Goal: Browse casually

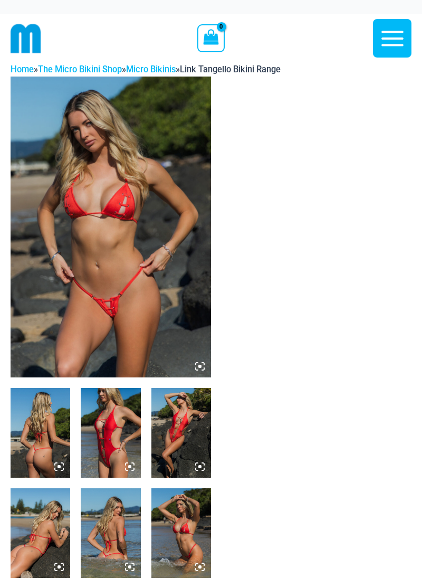
click at [133, 273] on img at bounding box center [111, 226] width 200 height 301
click at [64, 264] on img at bounding box center [111, 226] width 200 height 301
click at [108, 231] on img at bounding box center [111, 226] width 200 height 301
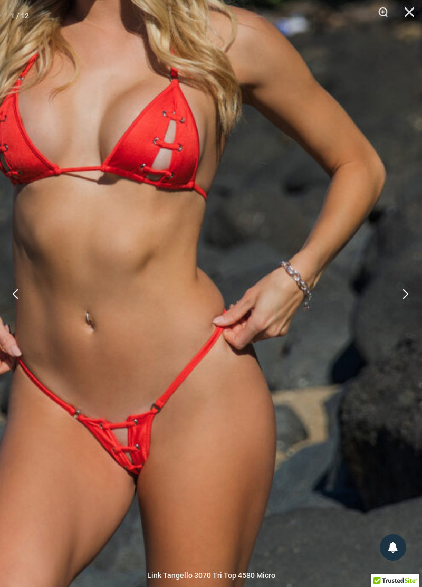
click at [398, 295] on button "Next" at bounding box center [402, 293] width 40 height 53
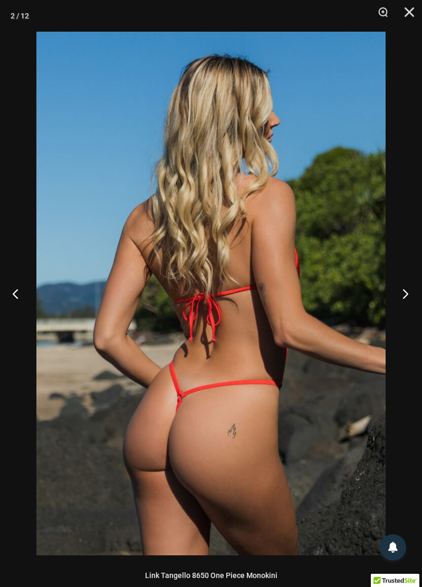
click at [404, 296] on button "Next" at bounding box center [402, 293] width 40 height 53
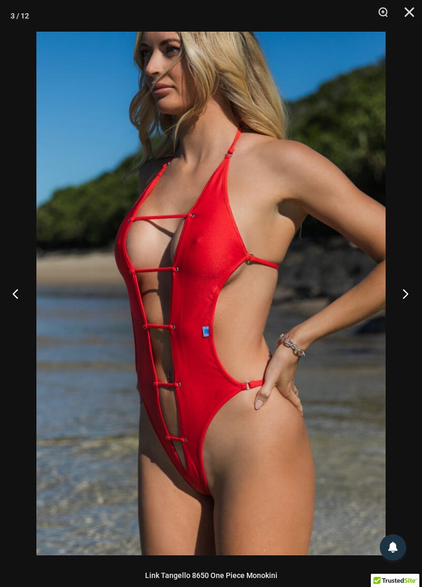
click at [400, 300] on button "Next" at bounding box center [402, 293] width 40 height 53
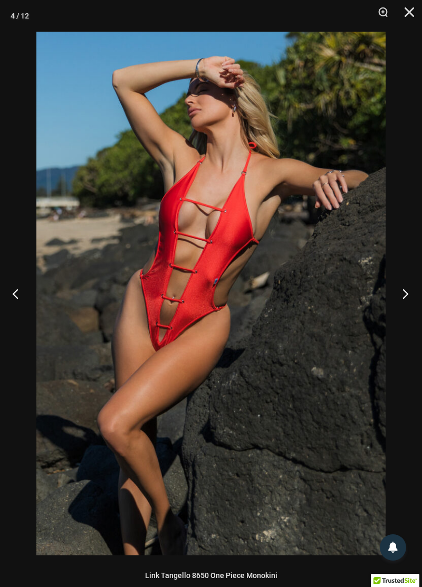
click at [401, 293] on button "Next" at bounding box center [402, 293] width 40 height 53
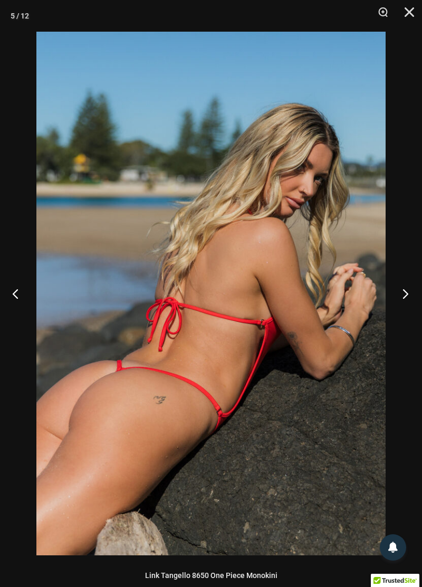
click at [403, 299] on button "Next" at bounding box center [402, 293] width 40 height 53
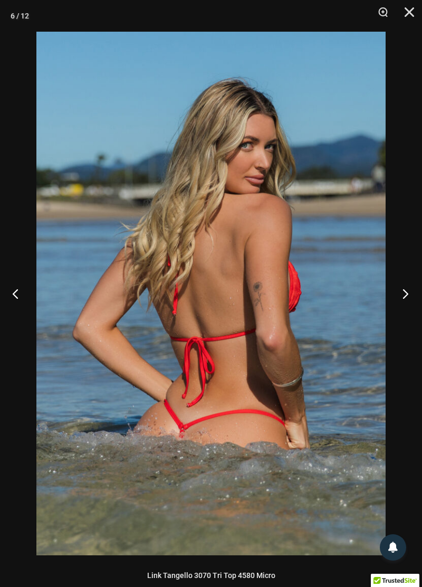
click at [406, 302] on button "Next" at bounding box center [402, 293] width 40 height 53
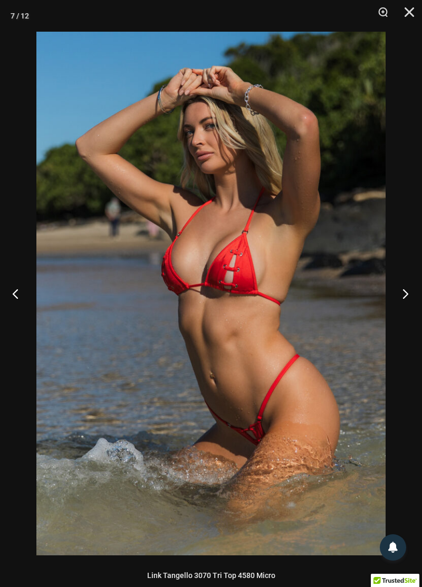
click at [410, 307] on button "Next" at bounding box center [402, 293] width 40 height 53
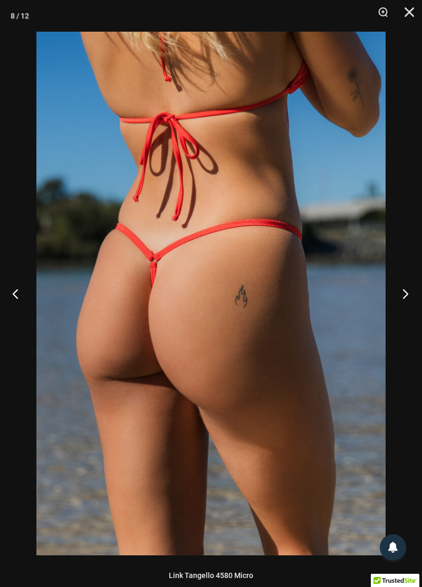
click at [407, 291] on button "Next" at bounding box center [402, 293] width 40 height 53
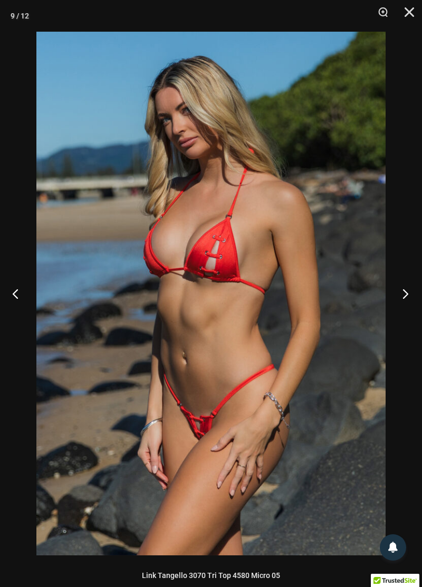
click at [406, 298] on button "Next" at bounding box center [402, 293] width 40 height 53
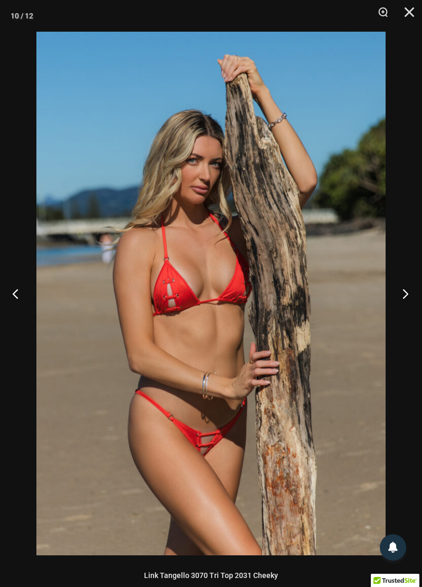
click at [407, 298] on button "Next" at bounding box center [402, 293] width 40 height 53
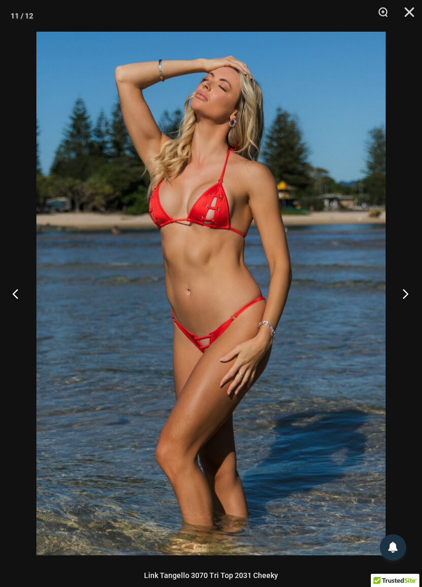
click at [410, 289] on button "Next" at bounding box center [402, 293] width 40 height 53
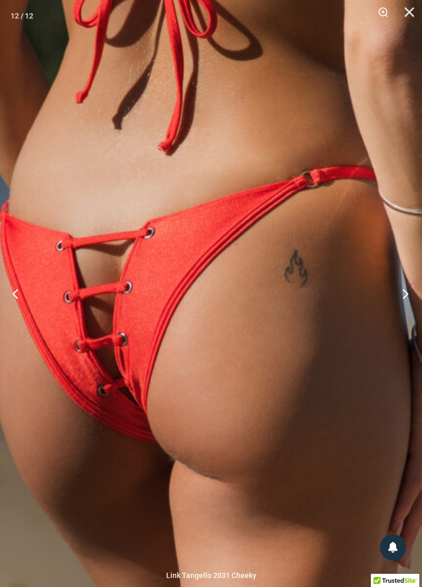
click at [398, 296] on button "Next" at bounding box center [402, 293] width 40 height 53
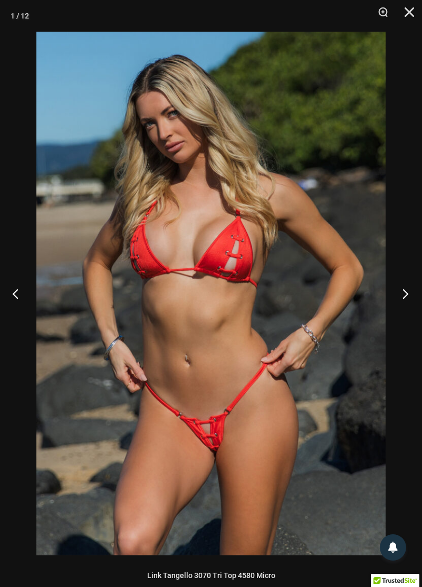
click at [406, 295] on button "Next" at bounding box center [402, 293] width 40 height 53
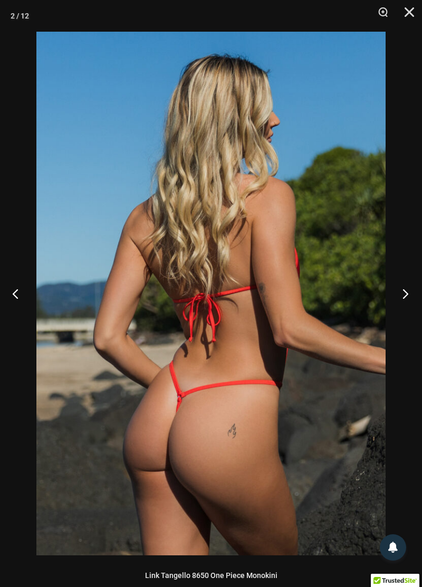
click at [409, 293] on button "Next" at bounding box center [402, 293] width 40 height 53
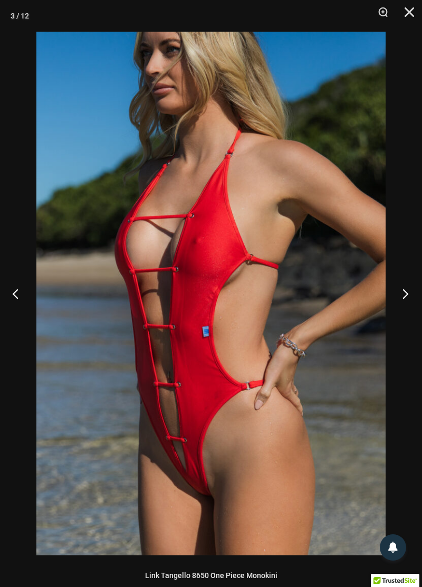
click at [402, 292] on button "Next" at bounding box center [402, 293] width 40 height 53
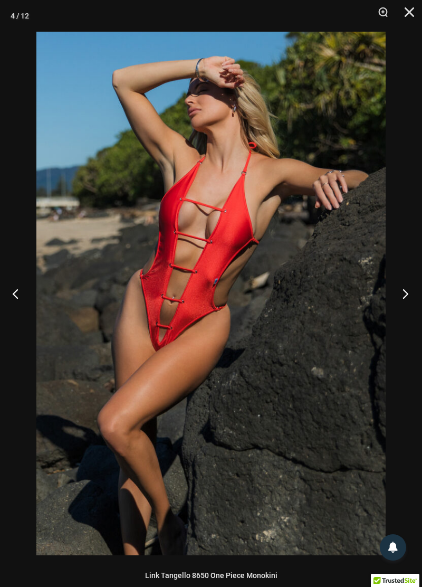
click at [401, 299] on button "Next" at bounding box center [402, 293] width 40 height 53
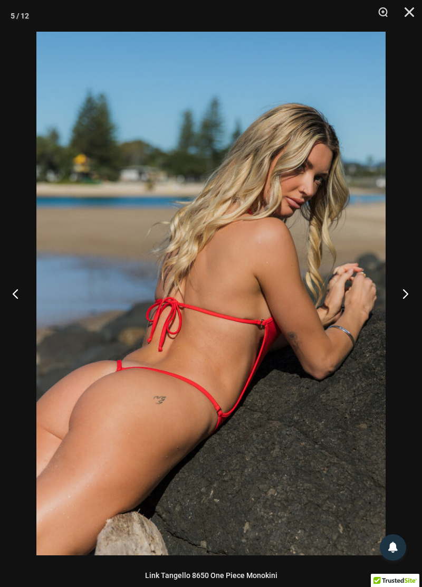
click at [404, 302] on button "Next" at bounding box center [402, 293] width 40 height 53
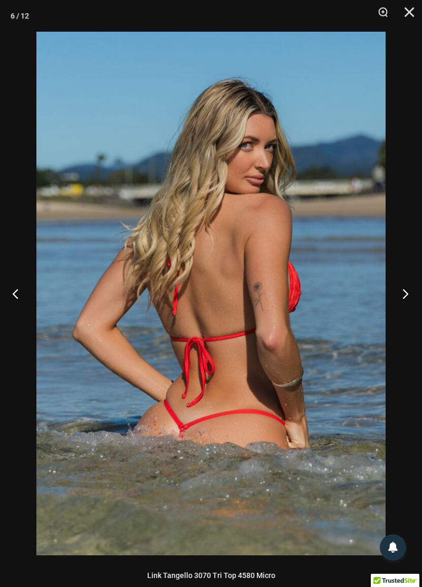
click at [403, 302] on button "Next" at bounding box center [402, 293] width 40 height 53
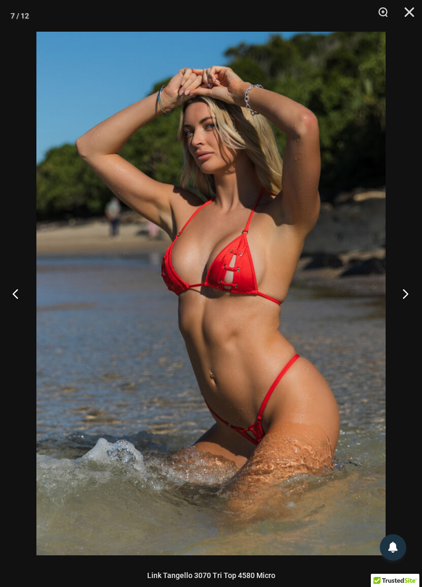
click at [403, 306] on button "Next" at bounding box center [402, 293] width 40 height 53
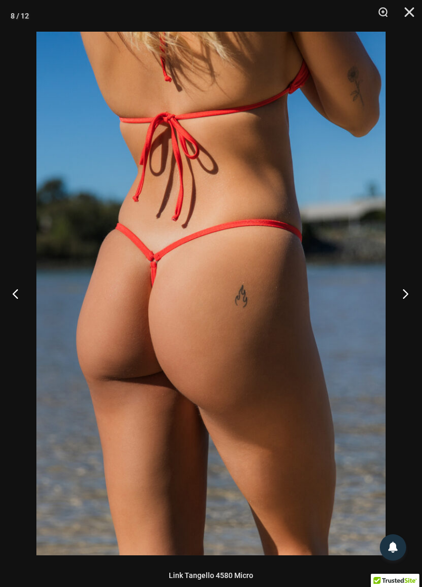
click at [404, 300] on button "Next" at bounding box center [402, 293] width 40 height 53
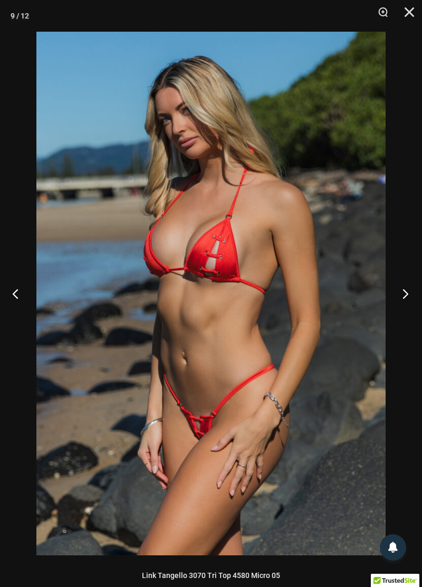
click at [400, 296] on button "Next" at bounding box center [402, 293] width 40 height 53
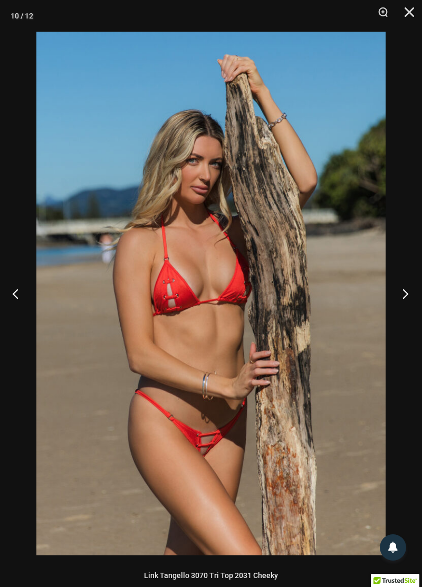
click at [407, 299] on button "Next" at bounding box center [402, 293] width 40 height 53
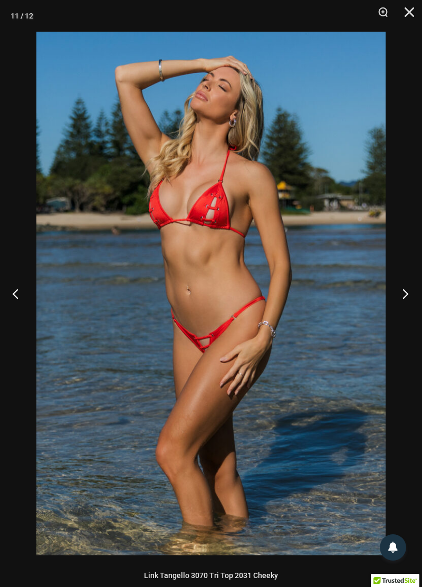
click at [403, 294] on button "Next" at bounding box center [402, 293] width 40 height 53
